Goal: Task Accomplishment & Management: Manage account settings

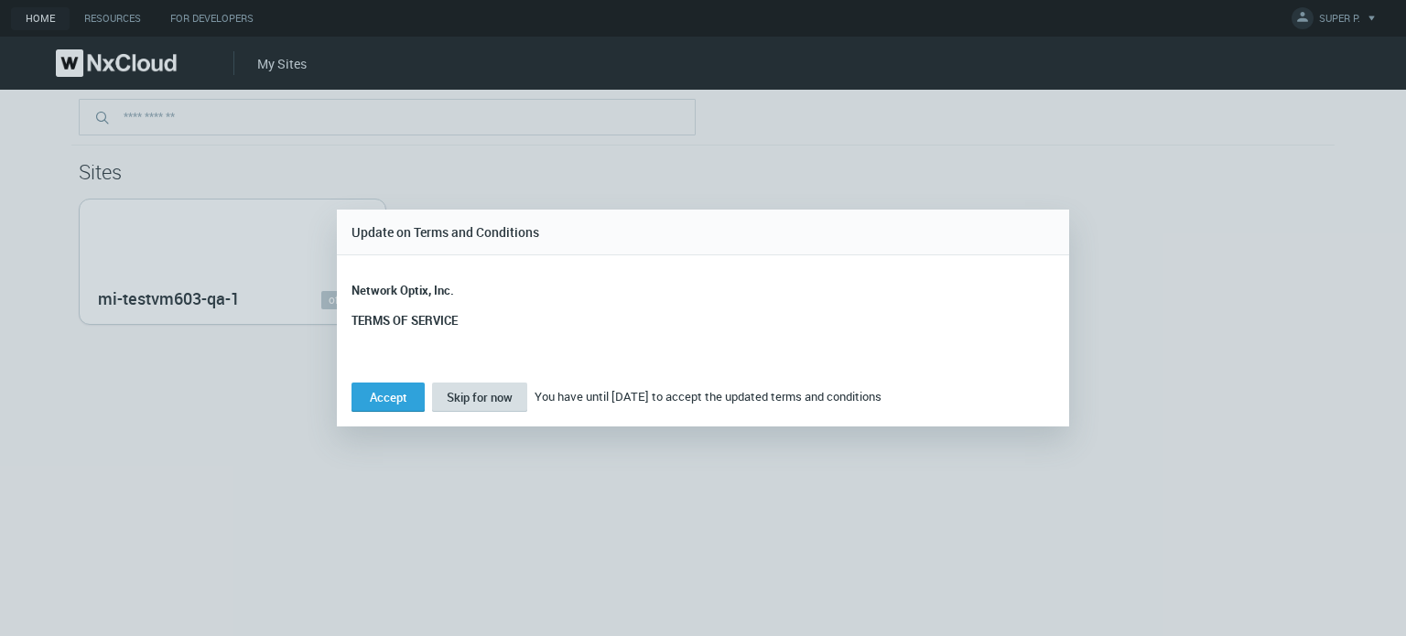
click at [479, 400] on span "Skip for now" at bounding box center [480, 397] width 66 height 16
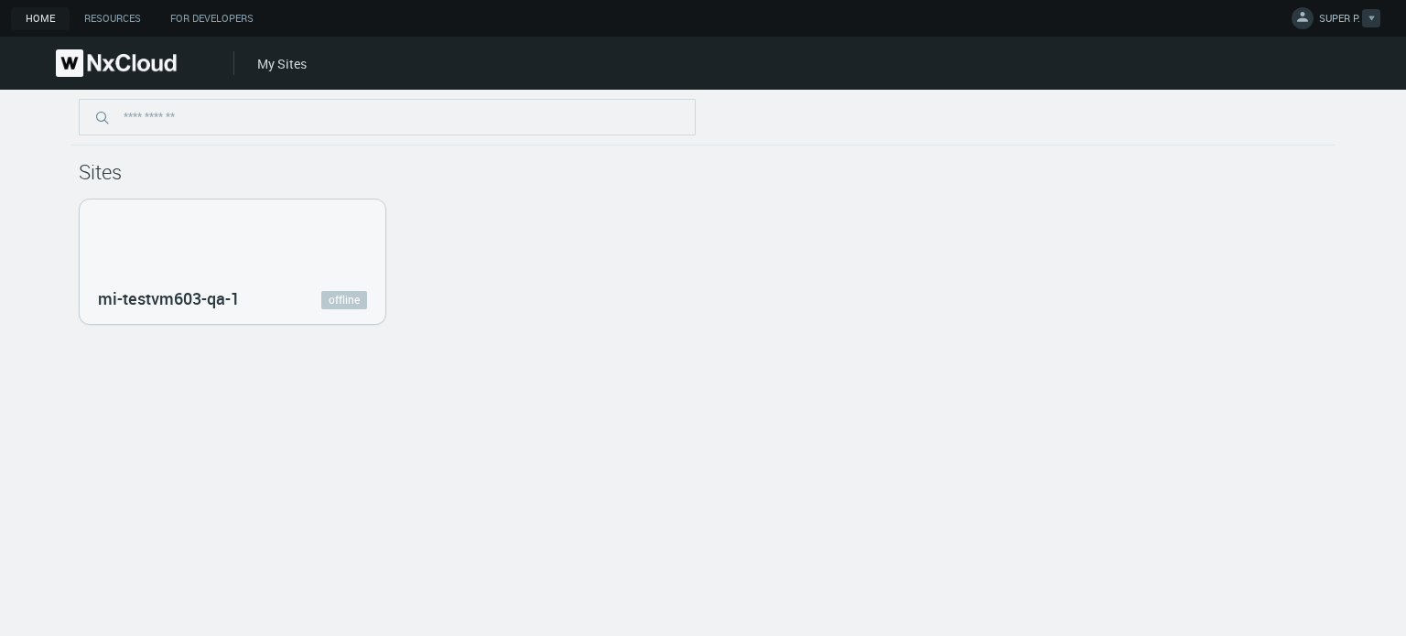
click at [1340, 16] on span "SUPER P." at bounding box center [1339, 21] width 41 height 21
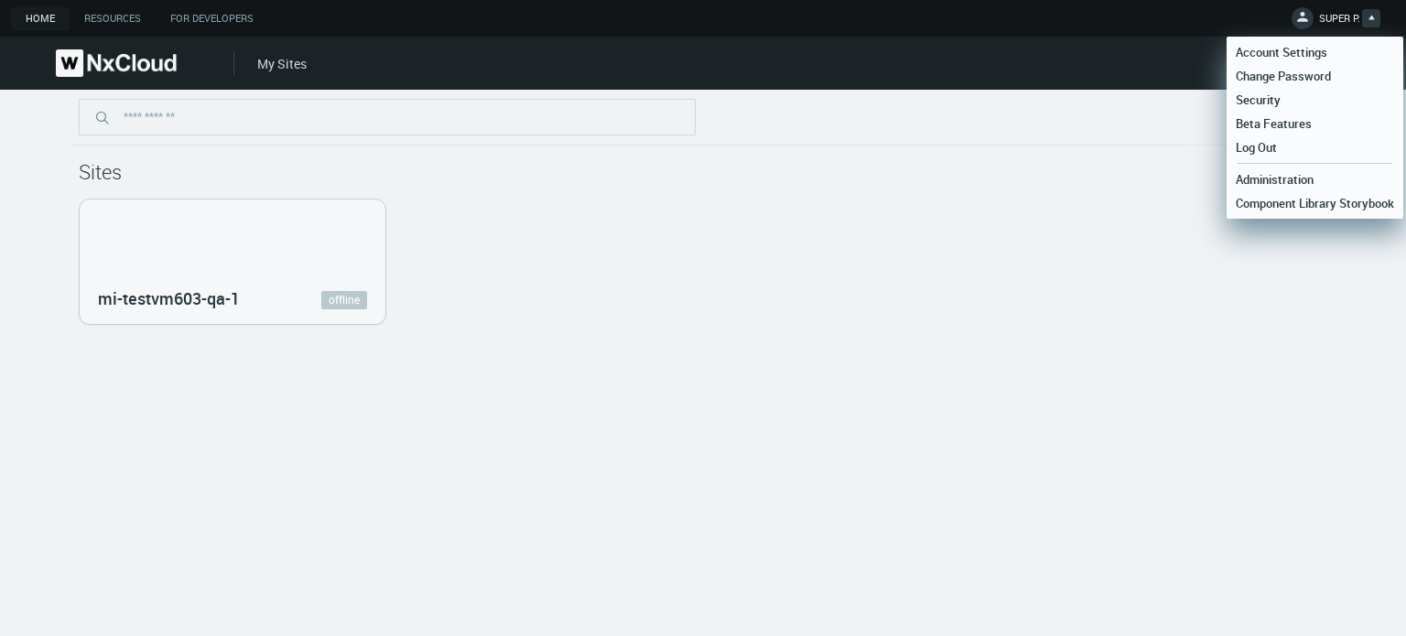
click at [1274, 147] on span "Log Out" at bounding box center [1255, 147] width 59 height 16
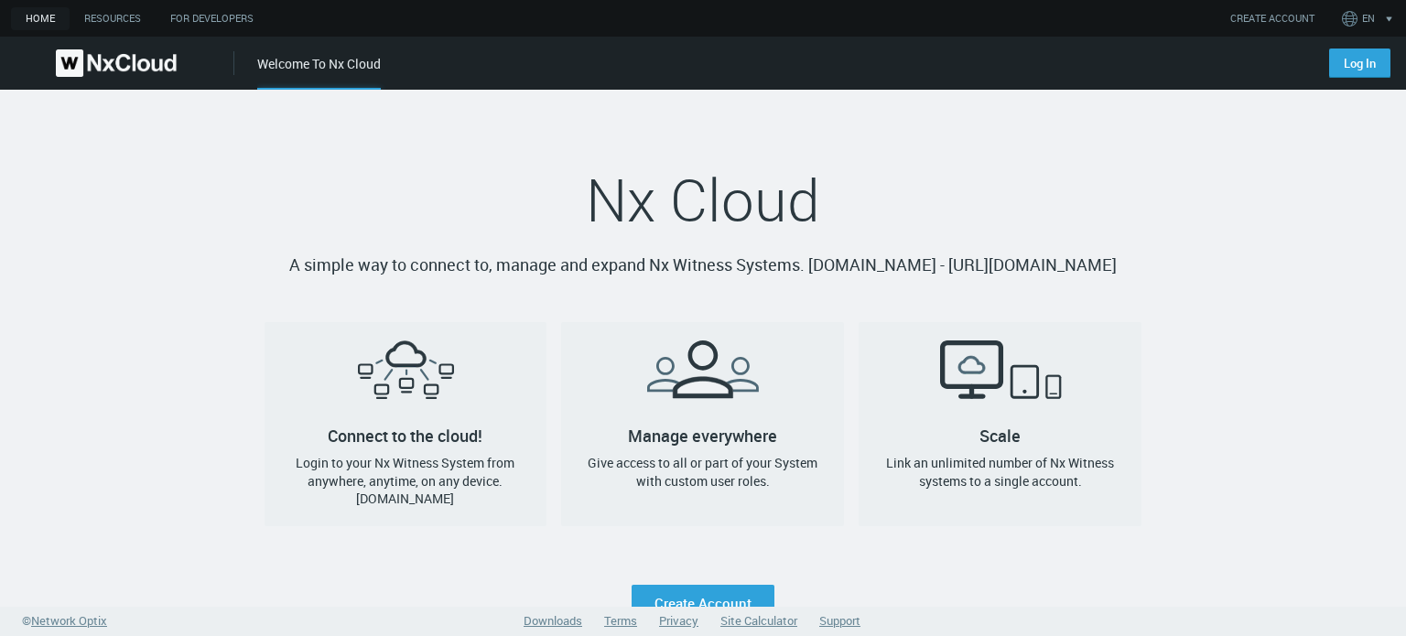
click at [1366, 80] on nx-main-action "Log In" at bounding box center [1356, 63] width 98 height 53
click at [1368, 68] on link "Log In" at bounding box center [1359, 63] width 61 height 29
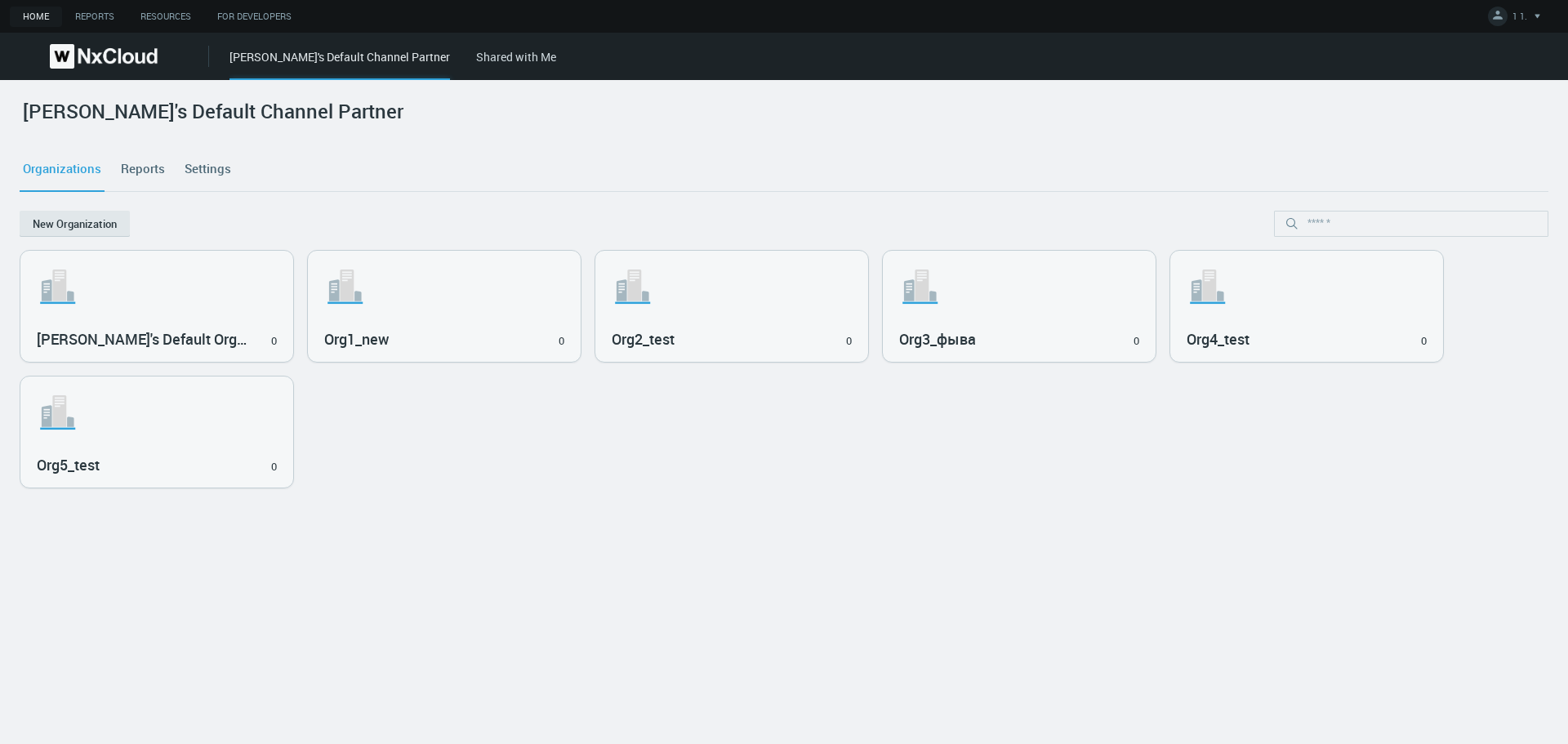
click at [1332, 530] on cdk-virtual-scroll-viewport ".st1{fill:var(--svg-placeholder-elm2-color);} .st2{fill:var(--brand-core);} .st…" at bounding box center [784, 487] width 1529 height 475
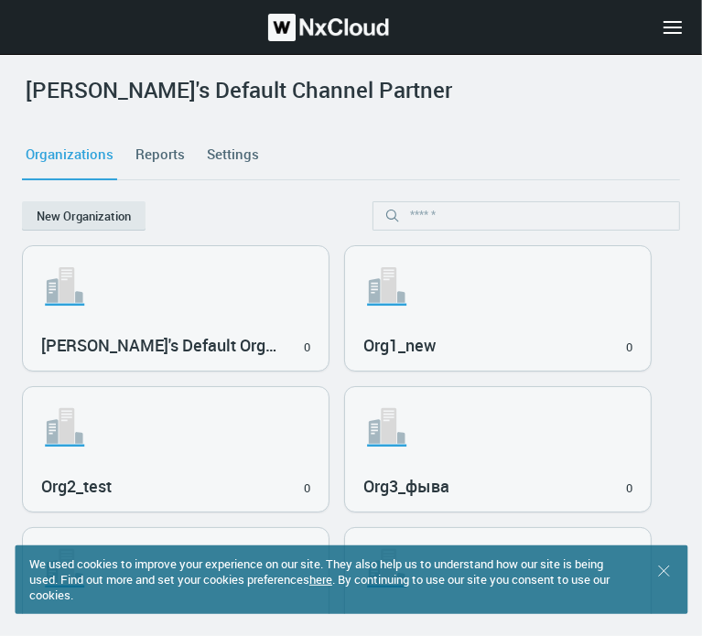
click at [669, 35] on icon at bounding box center [672, 27] width 29 height 29
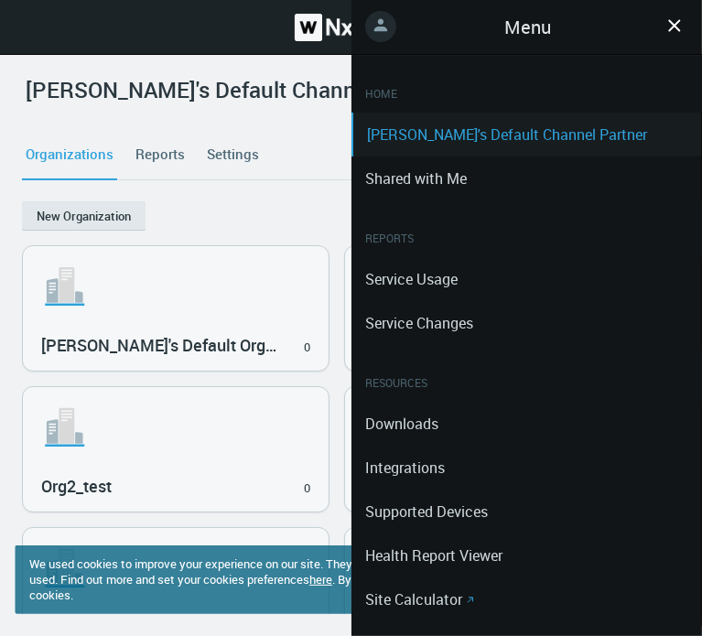
click at [183, 21] on div ".st0 { stroke : #698796; } Close" at bounding box center [351, 27] width 702 height 55
click at [685, 35] on div "Menu .st0 { stroke : #698796; } Close" at bounding box center [526, 27] width 351 height 55
click at [686, 25] on icon ".st0 { stroke : #698796; } Close" at bounding box center [674, 25] width 29 height 18
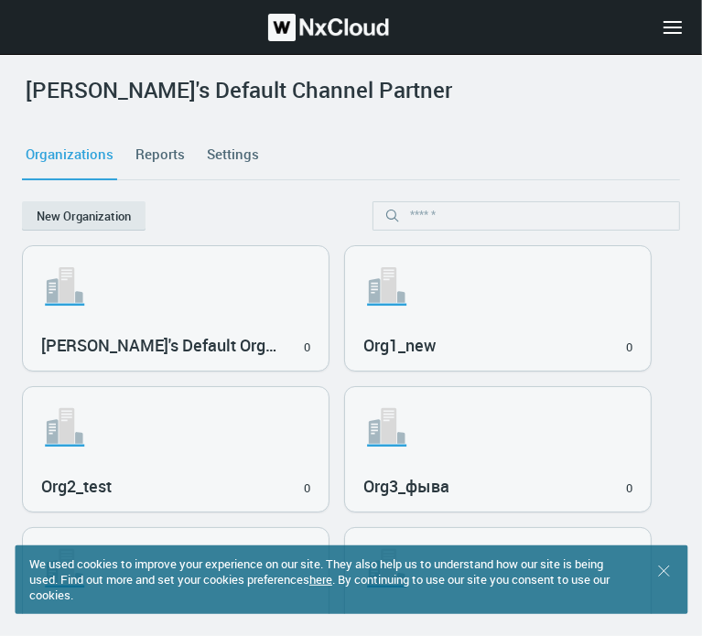
click at [625, 117] on div "[PERSON_NAME]'s Default Channel Partner" at bounding box center [351, 103] width 658 height 53
